Goal: Task Accomplishment & Management: Manage account settings

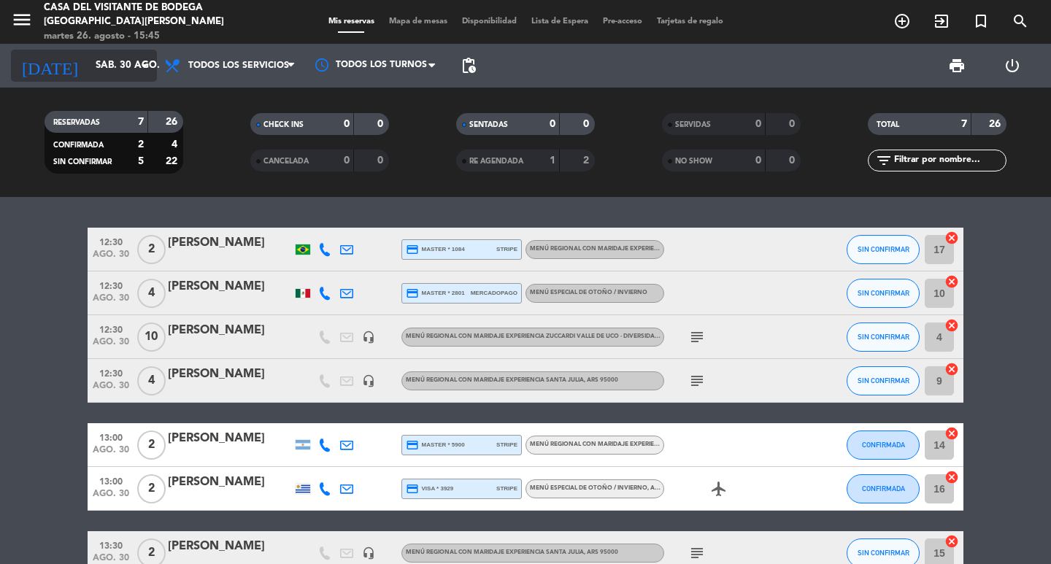
click at [129, 77] on input "sáb. 30 ago." at bounding box center [152, 66] width 128 height 26
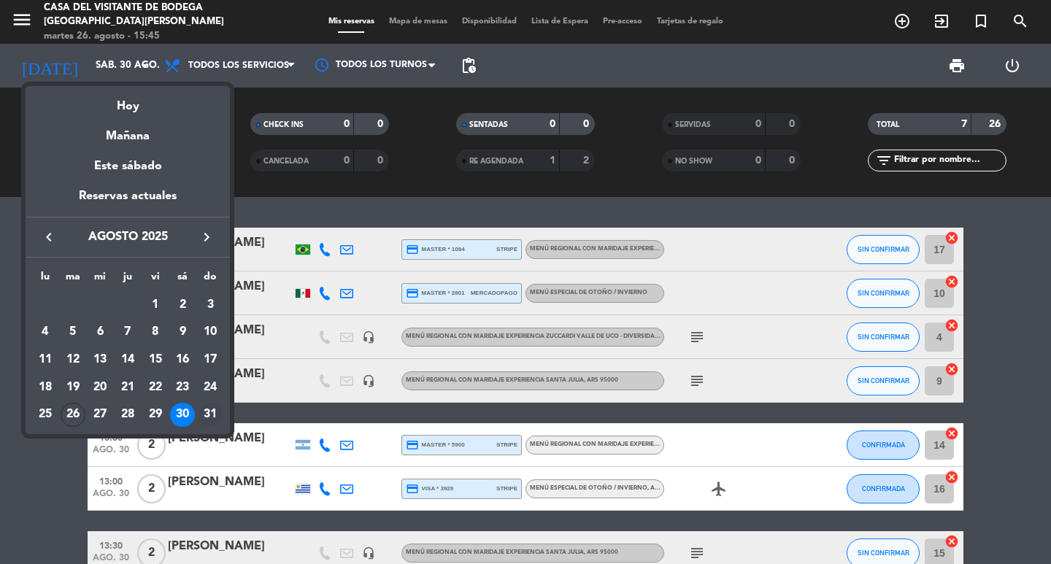
click at [214, 415] on div "31" at bounding box center [210, 415] width 25 height 25
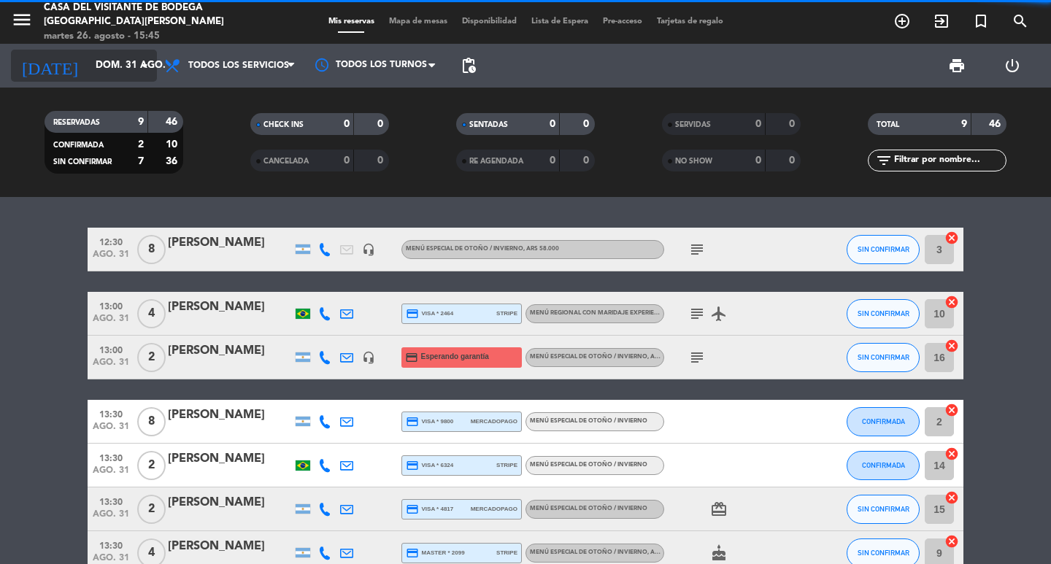
click at [134, 71] on input "dom. 31 ago." at bounding box center [152, 66] width 128 height 26
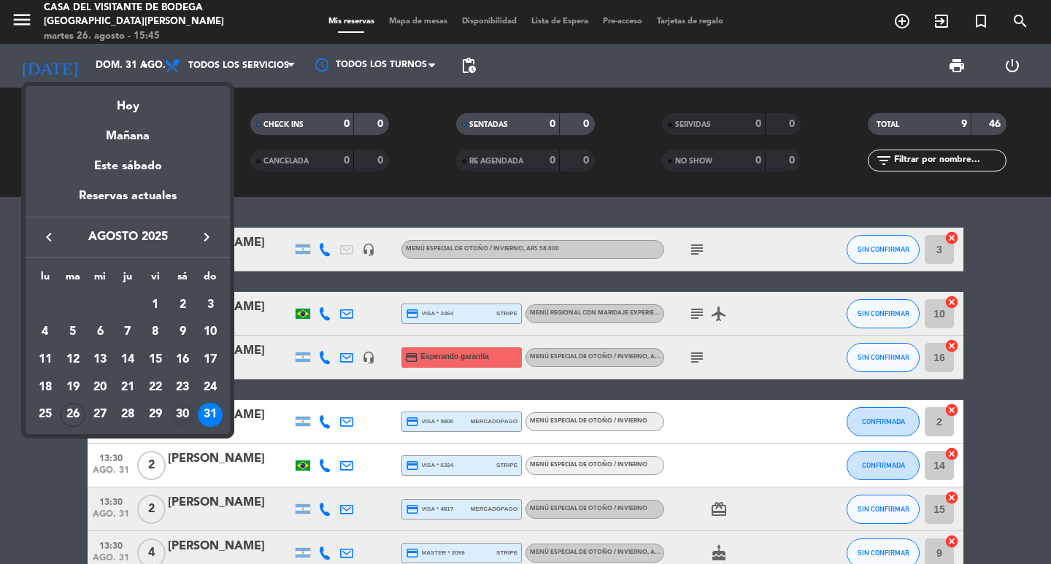
click at [183, 415] on div "30" at bounding box center [182, 415] width 25 height 25
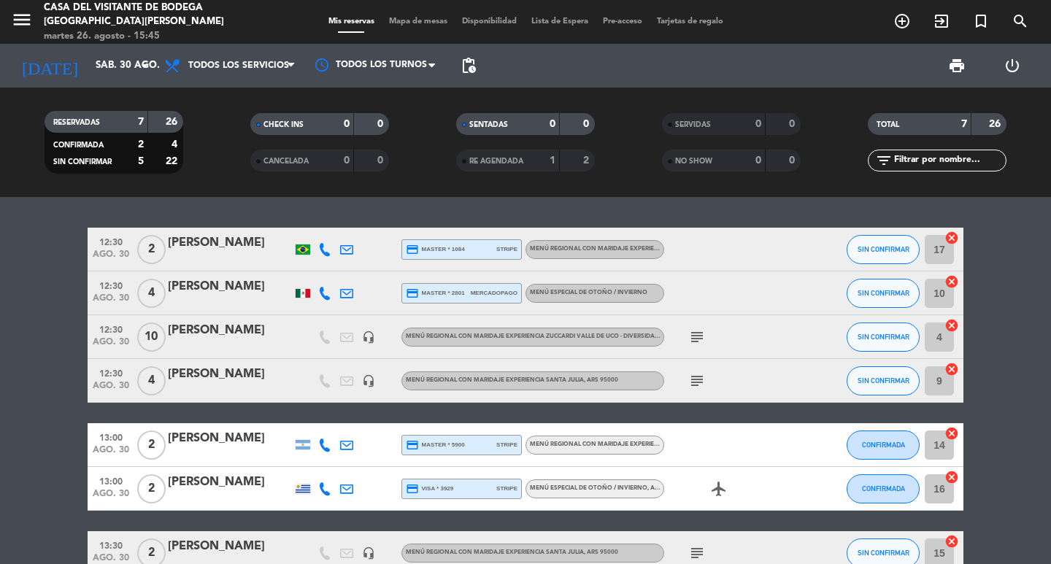
click at [157, 209] on div "12:30 [DATE] 2 [PERSON_NAME] credit_card master * 1084 stripe Menú Regional con…" at bounding box center [525, 380] width 1051 height 367
click at [137, 62] on icon "arrow_drop_down" at bounding box center [145, 66] width 18 height 18
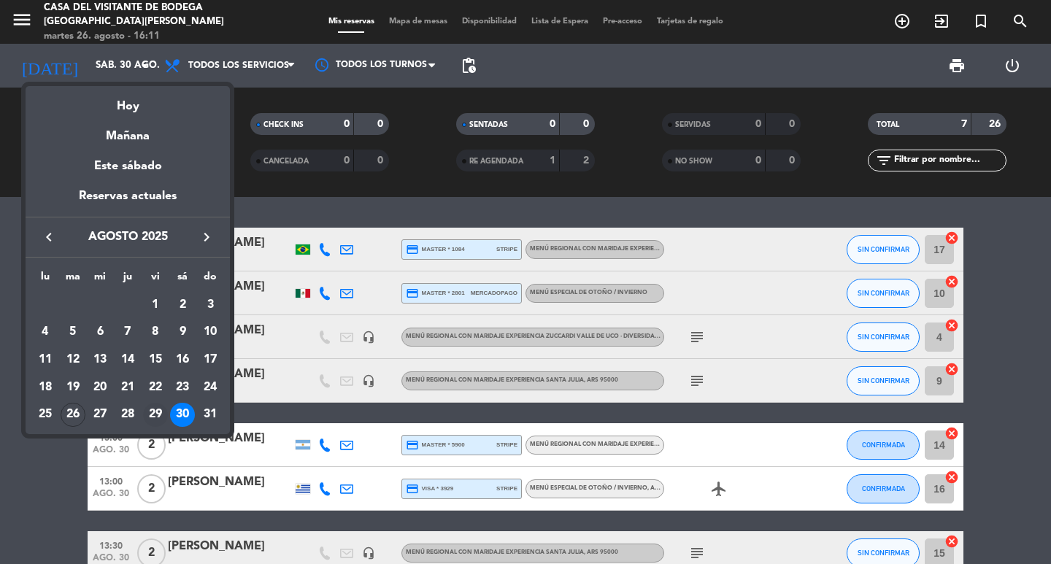
click at [156, 410] on div "29" at bounding box center [155, 415] width 25 height 25
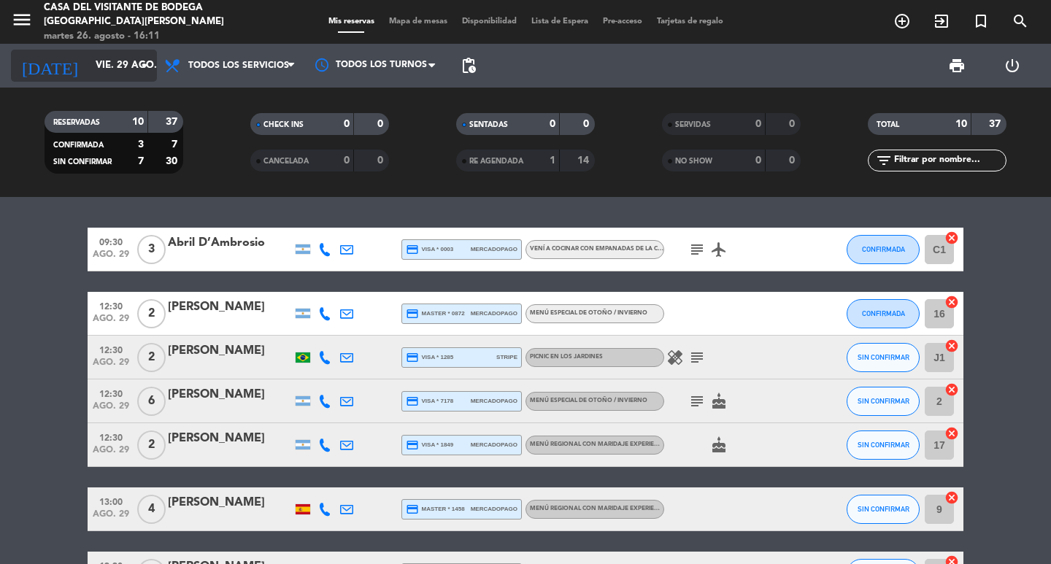
click at [88, 74] on input "vie. 29 ago." at bounding box center [152, 66] width 128 height 26
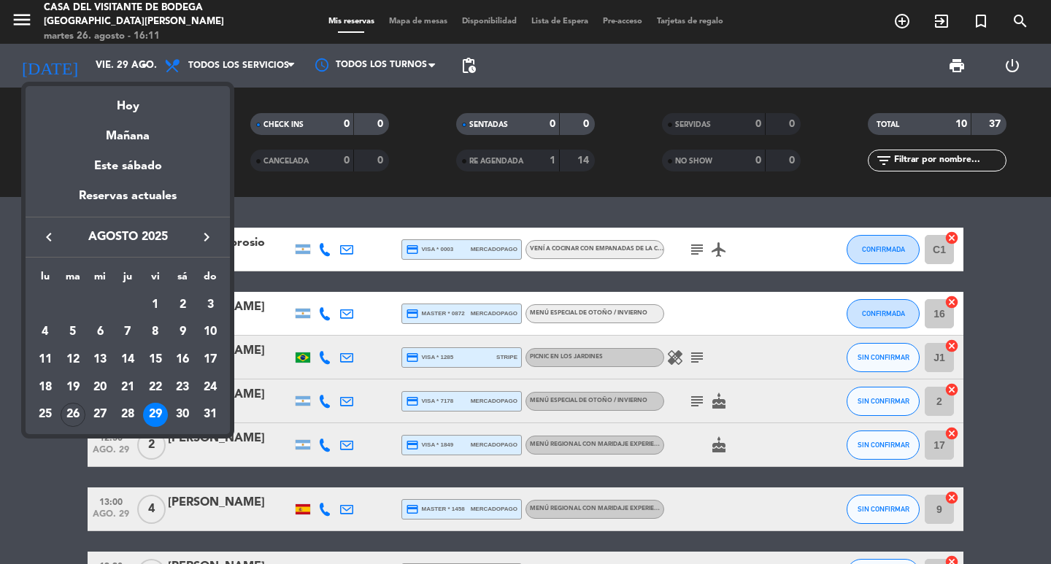
click at [214, 239] on icon "keyboard_arrow_right" at bounding box center [207, 237] width 18 height 18
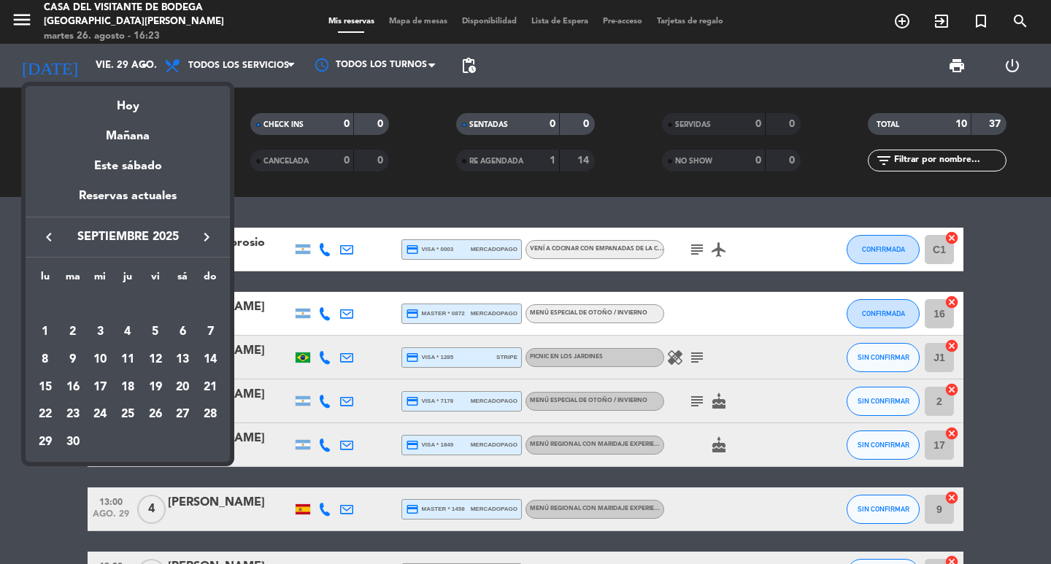
click at [54, 228] on icon "keyboard_arrow_left" at bounding box center [49, 237] width 18 height 18
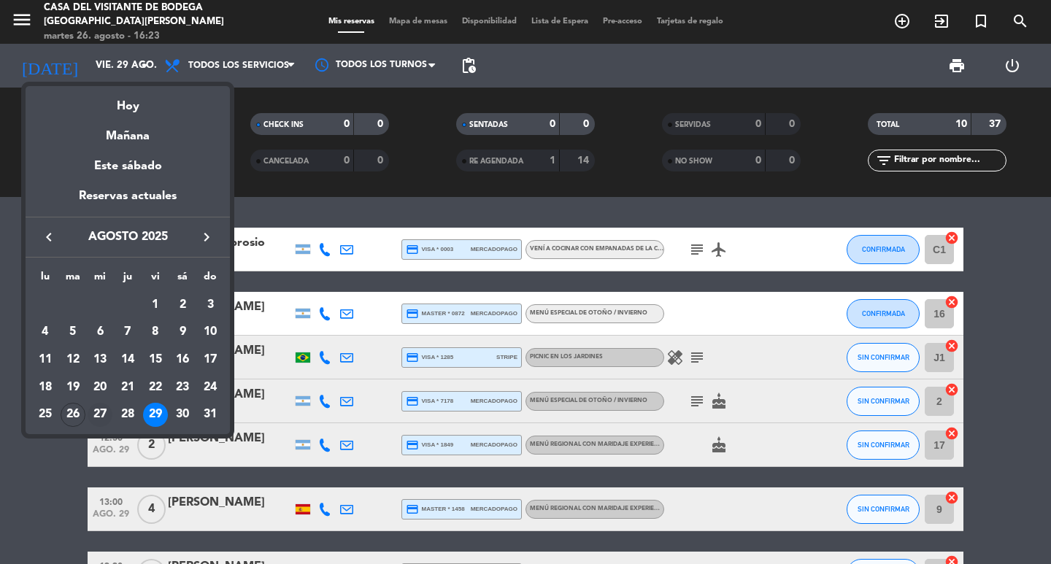
click at [89, 415] on div "27" at bounding box center [100, 415] width 25 height 25
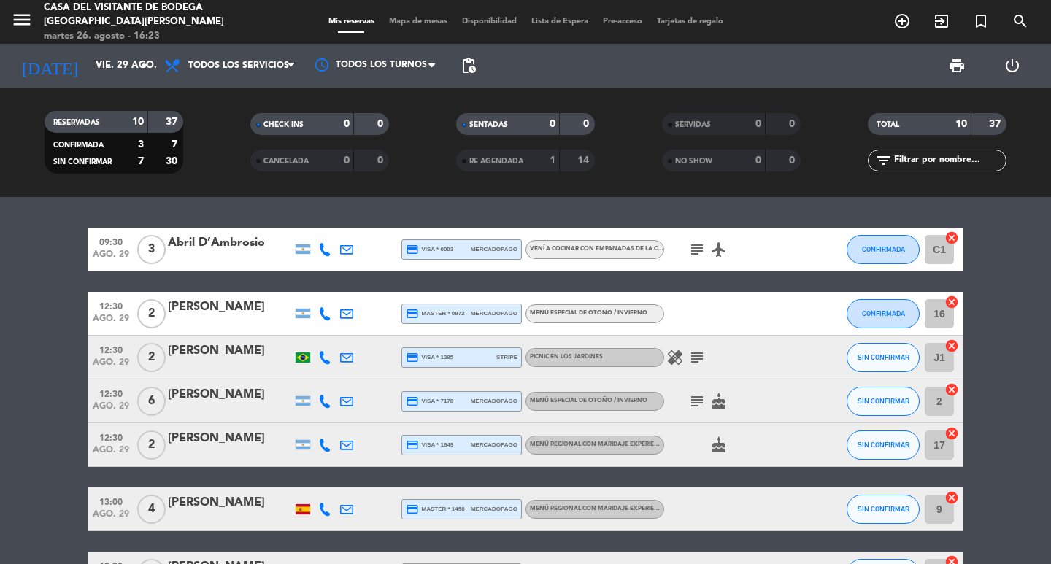
type input "mié. 27 ago."
